Goal: Task Accomplishment & Management: Manage account settings

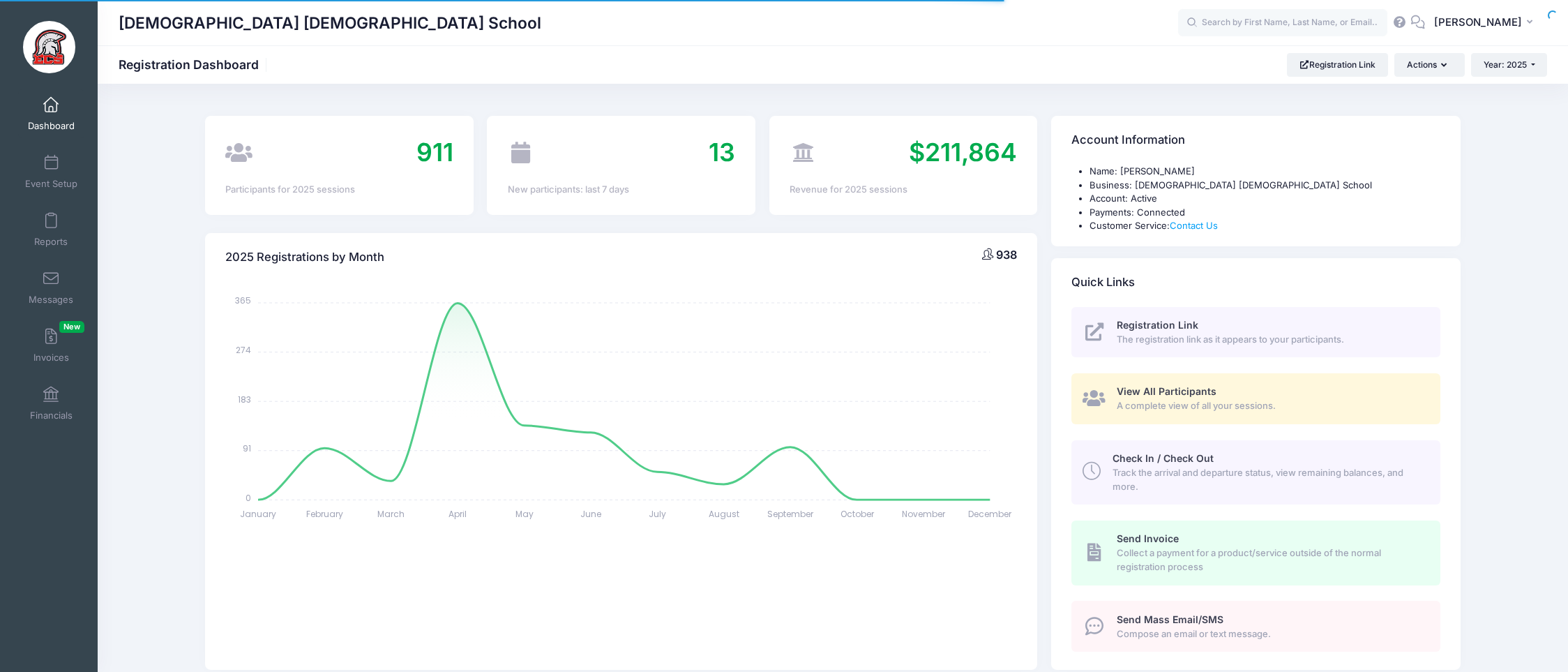
select select
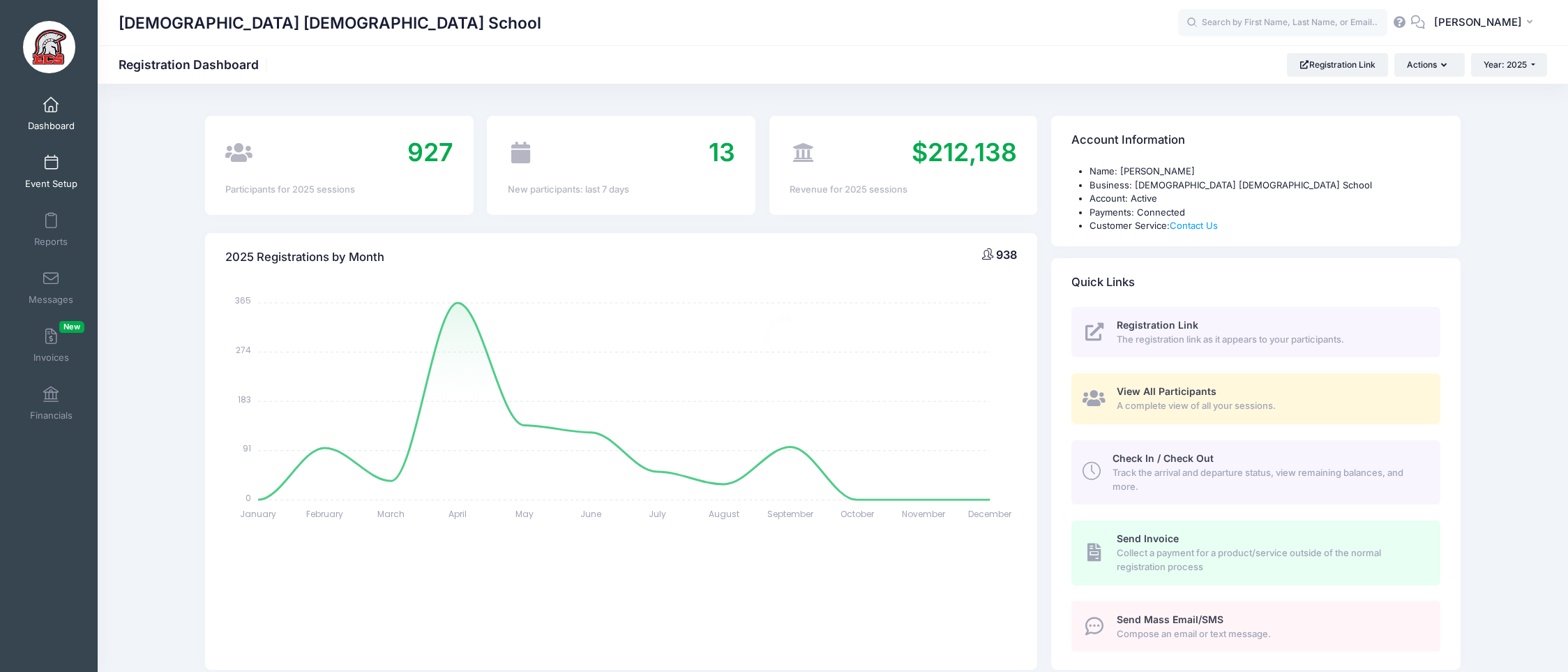
click at [59, 160] on link "Event Setup" at bounding box center [52, 172] width 67 height 49
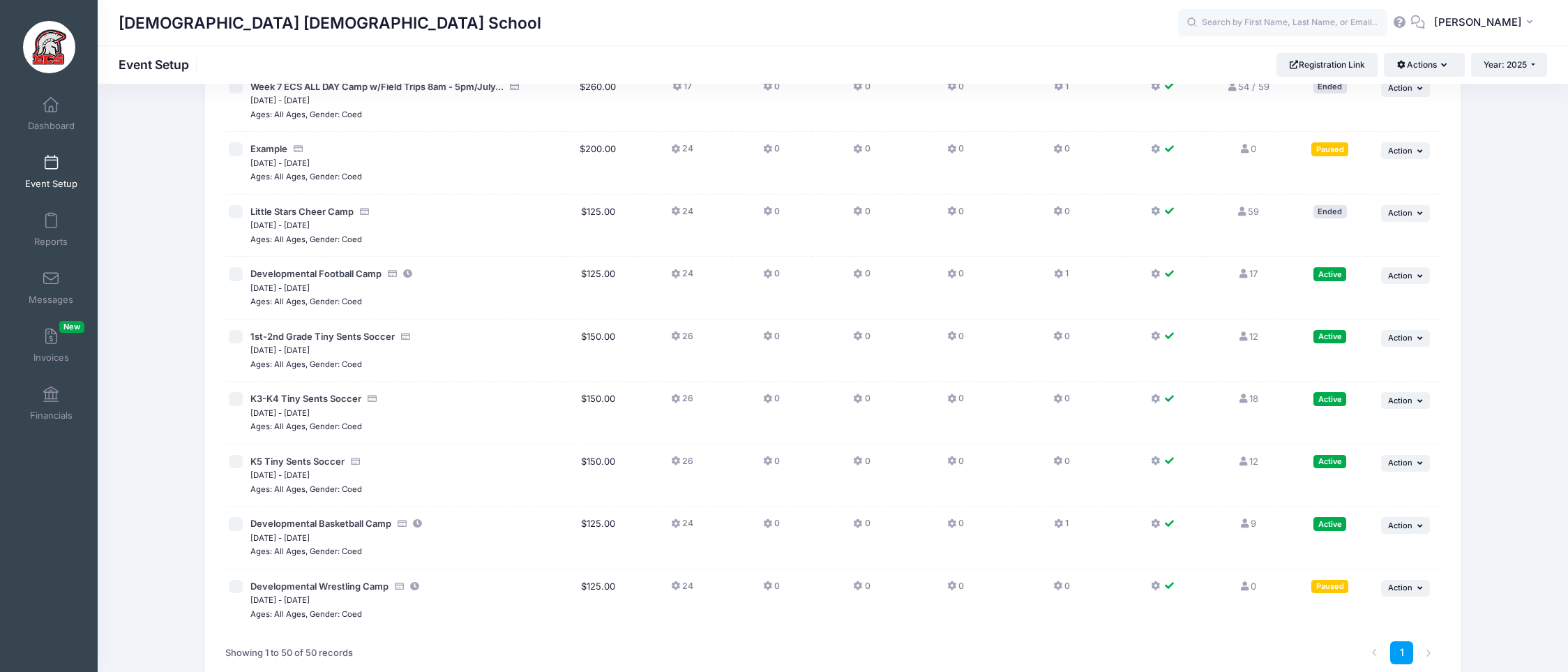
scroll to position [2759, 0]
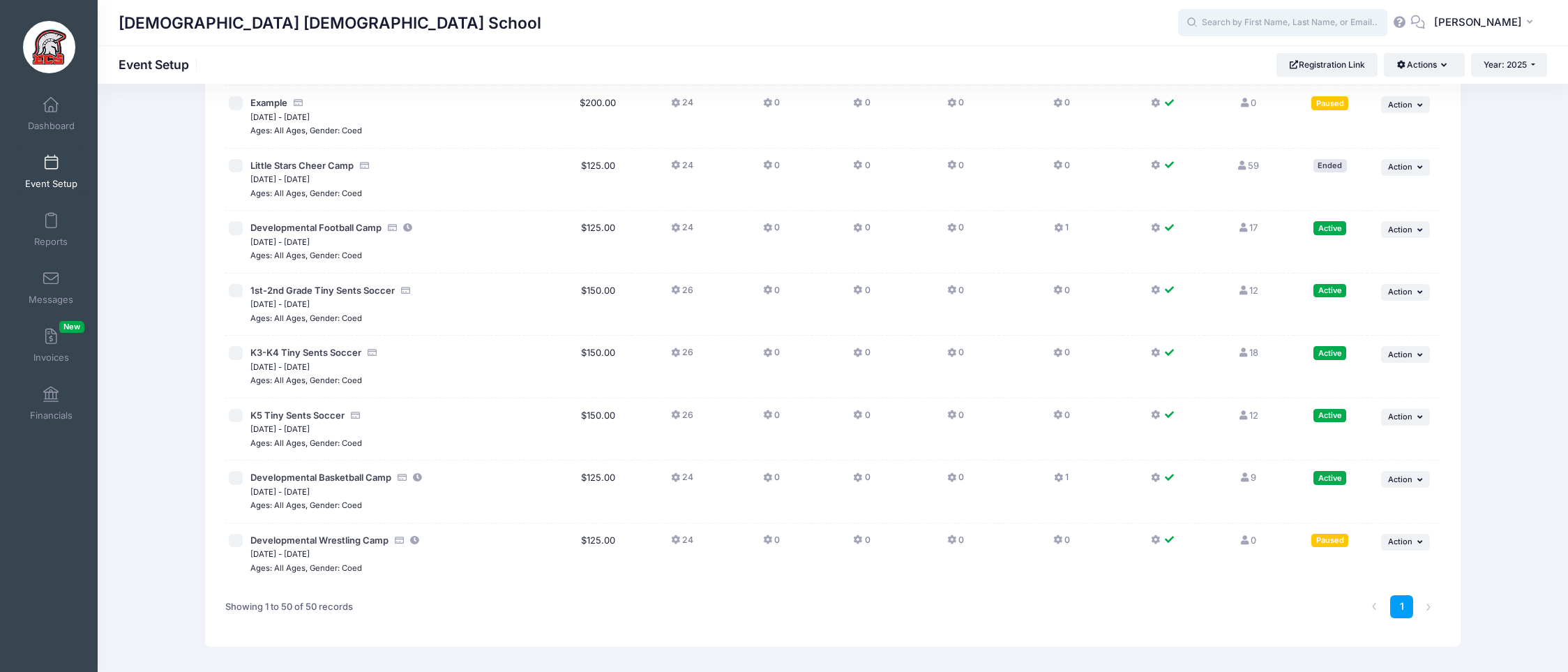
click at [1247, 27] on input "text" at bounding box center [1283, 23] width 209 height 28
click at [1229, 63] on p "K3-K4 Tiny Sents Soccer on Oct-11, 2025" at bounding box center [1309, 69] width 230 height 13
type input "Grace Edington (K3-K4 Tiny Sents Soccer, Oct-11, 2025)"
